Goal: Information Seeking & Learning: Learn about a topic

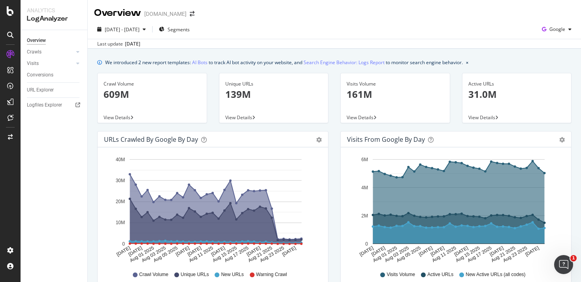
scroll to position [223, 0]
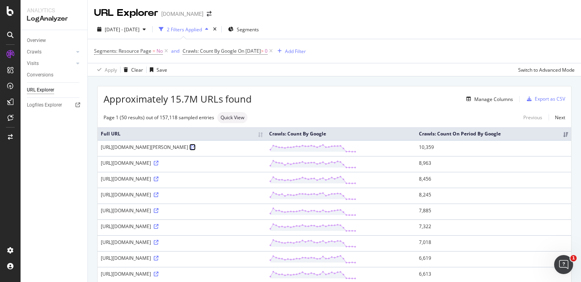
click at [196, 147] on icon at bounding box center [193, 147] width 5 height 5
click at [159, 162] on icon at bounding box center [156, 163] width 5 height 5
click at [159, 195] on icon at bounding box center [156, 194] width 5 height 5
click at [447, 44] on div "Segments: Resource Page = No and Crawls: Count By Google On 2025-08-18 > 0 Add …" at bounding box center [334, 51] width 481 height 24
click at [296, 54] on div "Add Filter" at bounding box center [295, 51] width 21 height 7
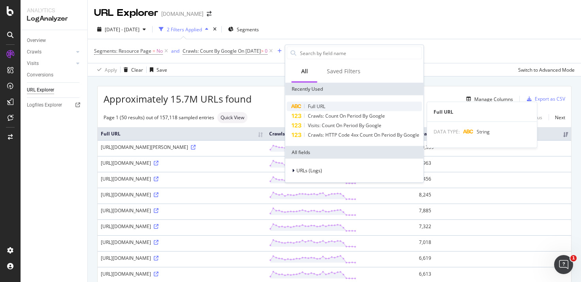
click at [312, 105] on span "Full URL" at bounding box center [316, 106] width 17 height 7
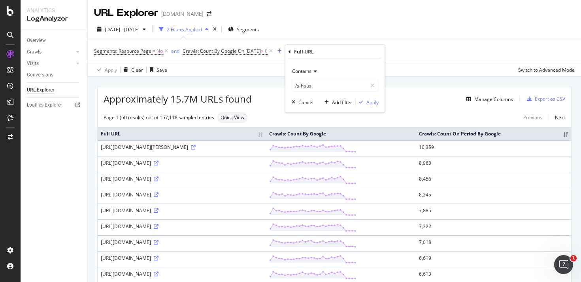
drag, startPoint x: 326, startPoint y: 81, endPoint x: 289, endPoint y: 9, distance: 81.7
click at [318, 86] on input "/s-haus." at bounding box center [329, 85] width 75 height 13
type input "/s-haus-garten/"
click at [365, 100] on div "button" at bounding box center [361, 102] width 11 height 5
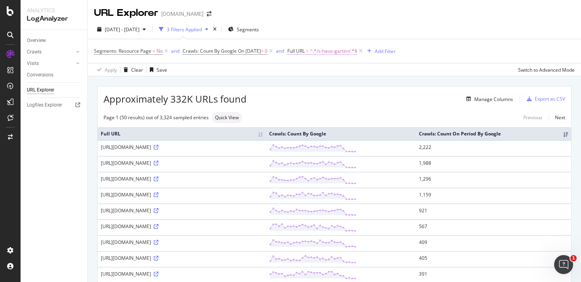
click at [330, 47] on span "^.*/s-haus-garten/.*$" at bounding box center [333, 50] width 47 height 11
click at [325, 86] on input "/s-haus-garten/" at bounding box center [342, 84] width 75 height 13
type input "ekde"
click at [385, 100] on div "Apply" at bounding box center [386, 100] width 12 height 7
